Goal: Find specific page/section

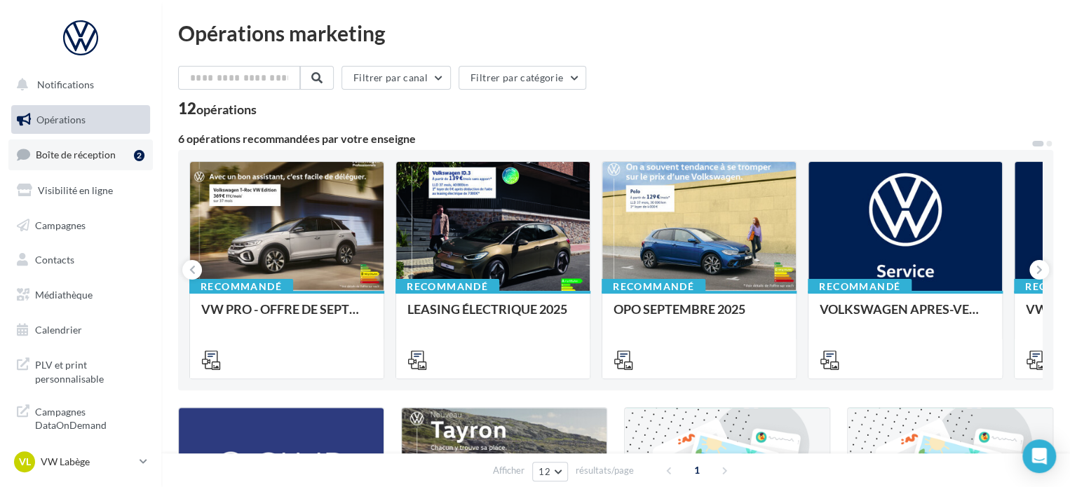
click at [124, 148] on link "Boîte de réception 2" at bounding box center [80, 155] width 144 height 30
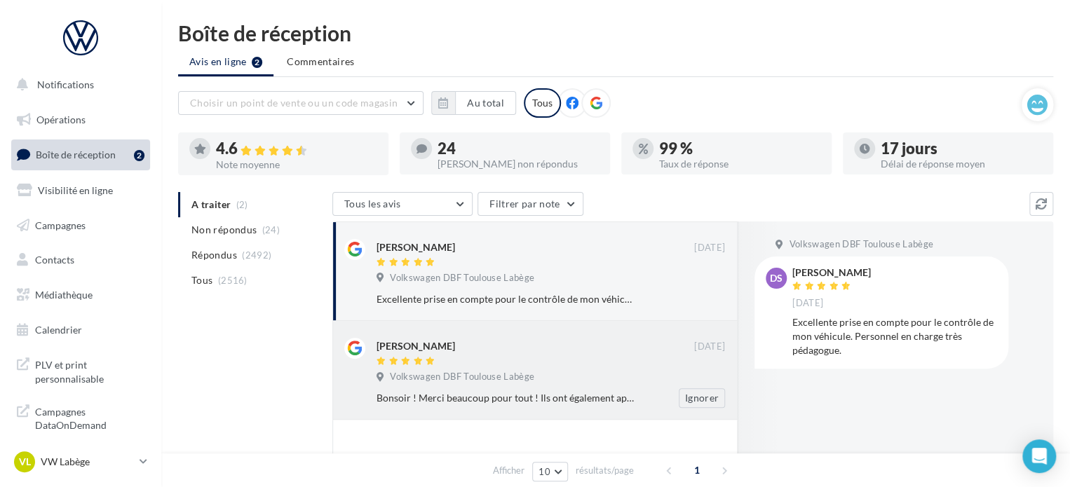
click at [457, 362] on div at bounding box center [536, 362] width 318 height 12
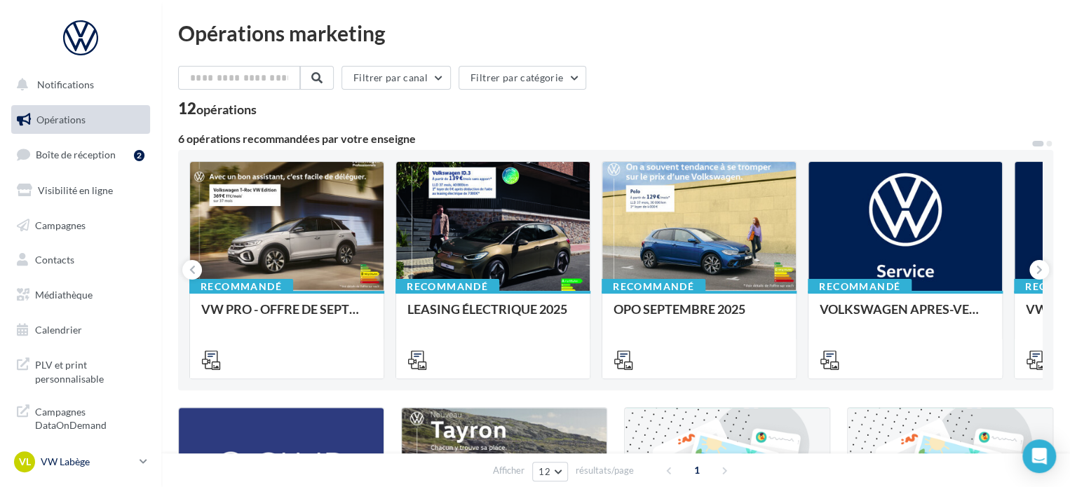
click at [76, 465] on p "VW Labège" at bounding box center [87, 462] width 93 height 14
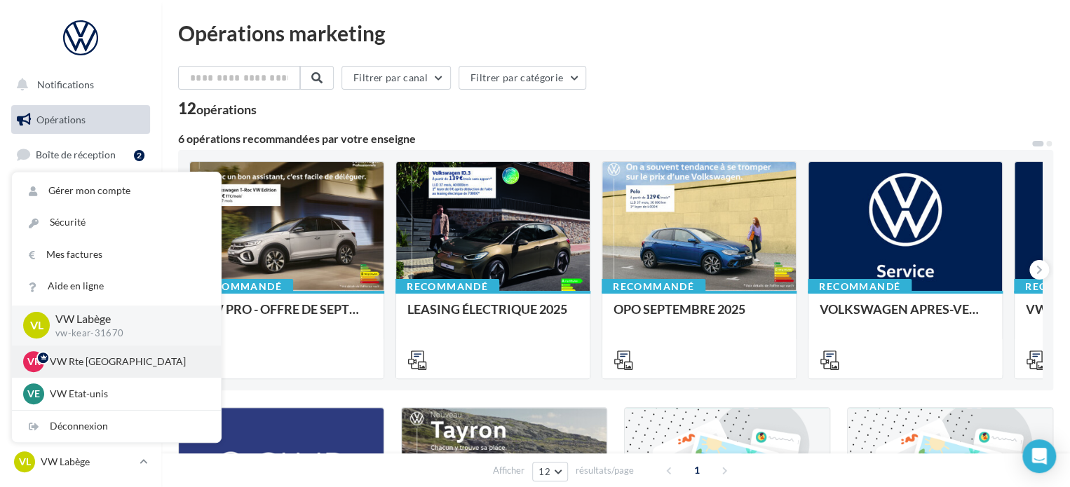
click at [84, 363] on p "VW Rte Espagne" at bounding box center [127, 362] width 154 height 14
